Goal: Task Accomplishment & Management: Manage account settings

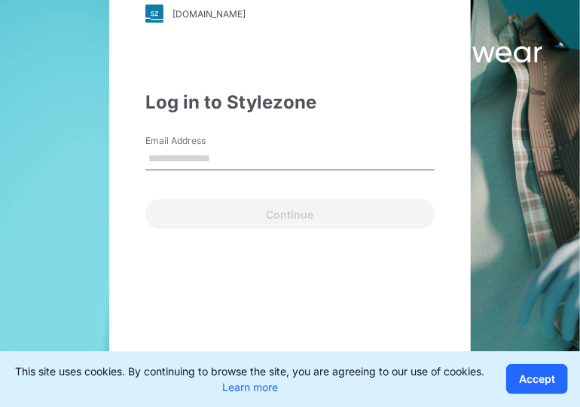
click at [255, 151] on input "Email Address" at bounding box center [289, 159] width 289 height 23
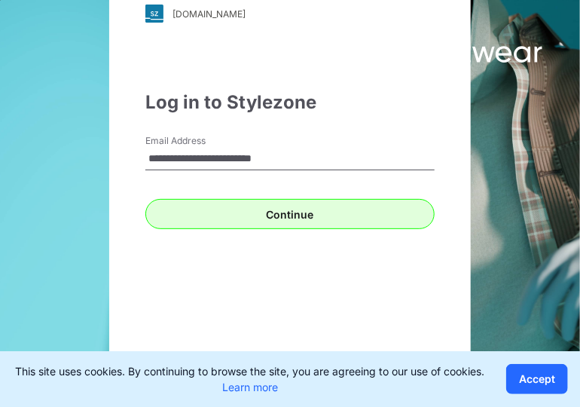
type input "**********"
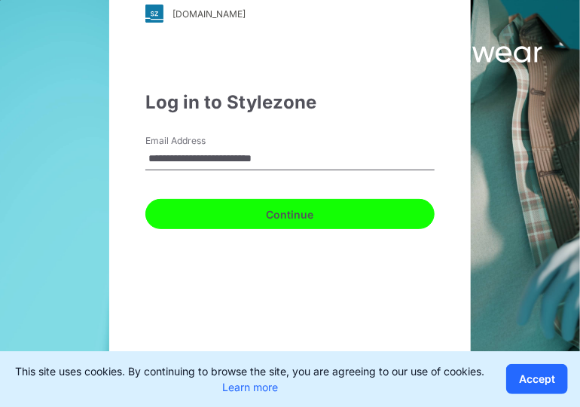
click at [280, 218] on button "Continue" at bounding box center [289, 214] width 289 height 30
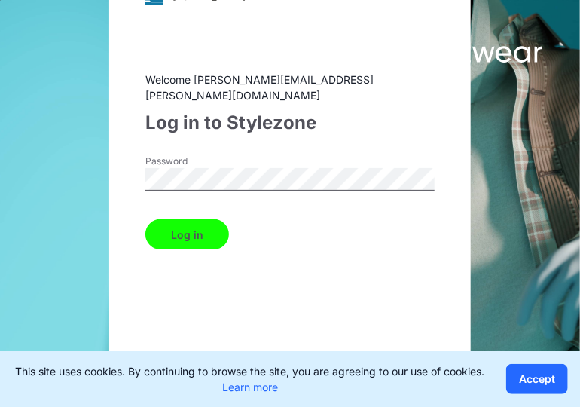
click at [206, 231] on button "Log in" at bounding box center [187, 234] width 84 height 30
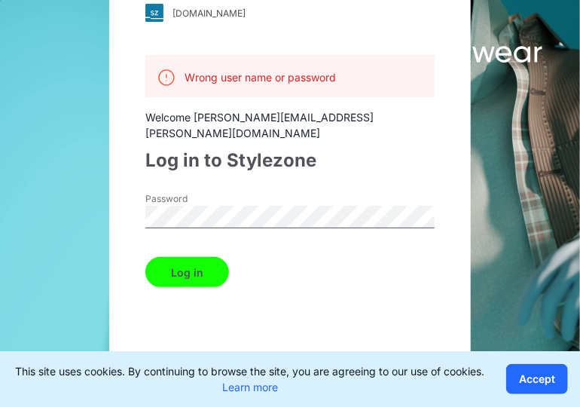
click at [84, 198] on div "[DOMAIN_NAME] Loading... Wrong user name or password Welcome [PERSON_NAME][EMAI…" at bounding box center [145, 203] width 290 height 407
click at [197, 257] on button "Log in" at bounding box center [187, 272] width 84 height 30
click at [560, 383] on button "Accept" at bounding box center [537, 379] width 62 height 30
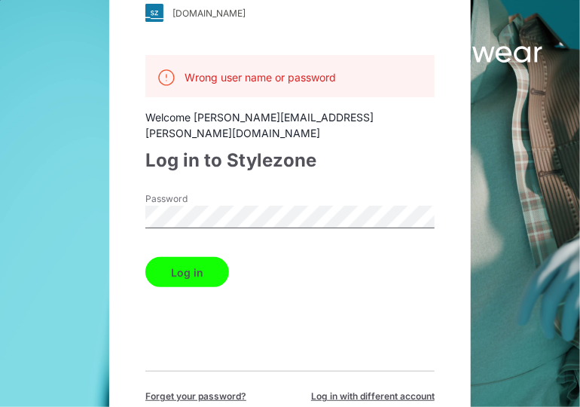
click at [145, 257] on button "Log in" at bounding box center [187, 272] width 84 height 30
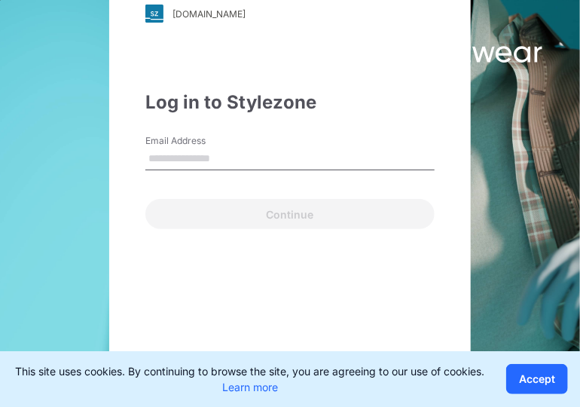
click at [266, 158] on input "Email Address" at bounding box center [289, 159] width 289 height 23
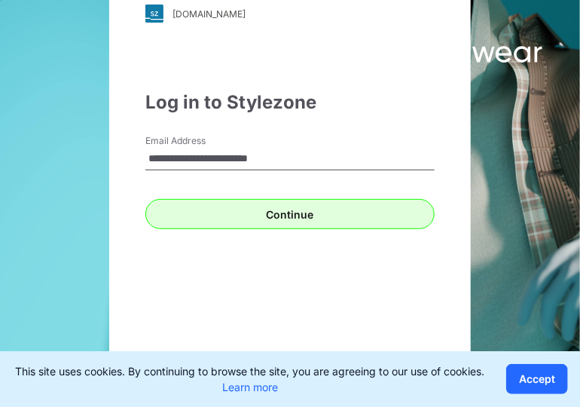
type input "**********"
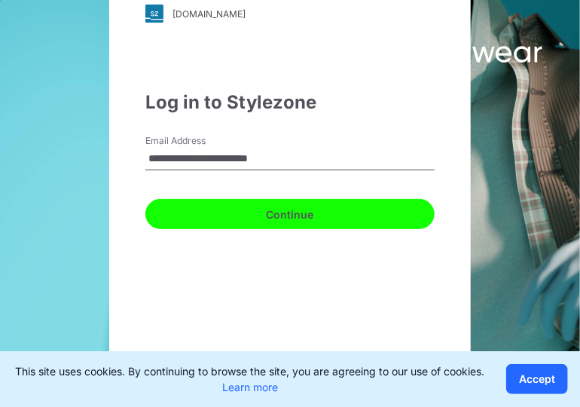
click at [326, 215] on button "Continue" at bounding box center [289, 214] width 289 height 30
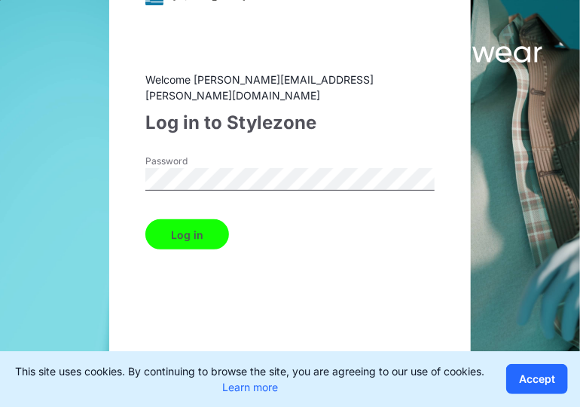
drag, startPoint x: 194, startPoint y: 233, endPoint x: 292, endPoint y: 271, distance: 104.5
click at [195, 233] on button "Log in" at bounding box center [187, 234] width 84 height 30
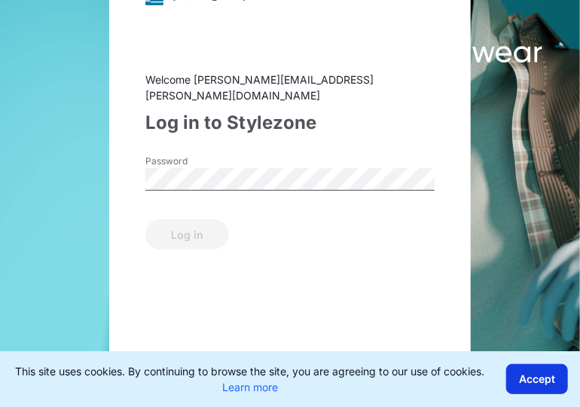
click at [530, 378] on button "Accept" at bounding box center [537, 379] width 62 height 30
